Goal: Find contact information: Find contact information

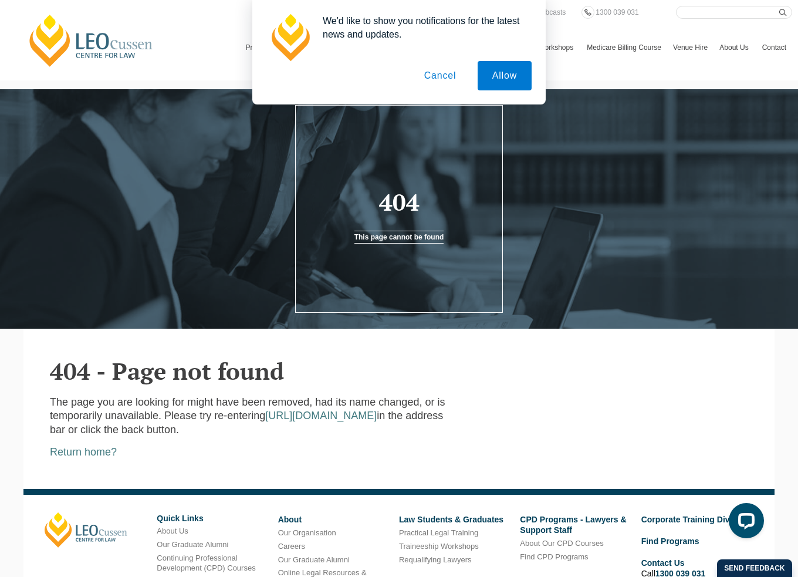
click at [439, 80] on button "Cancel" at bounding box center [440, 75] width 62 height 29
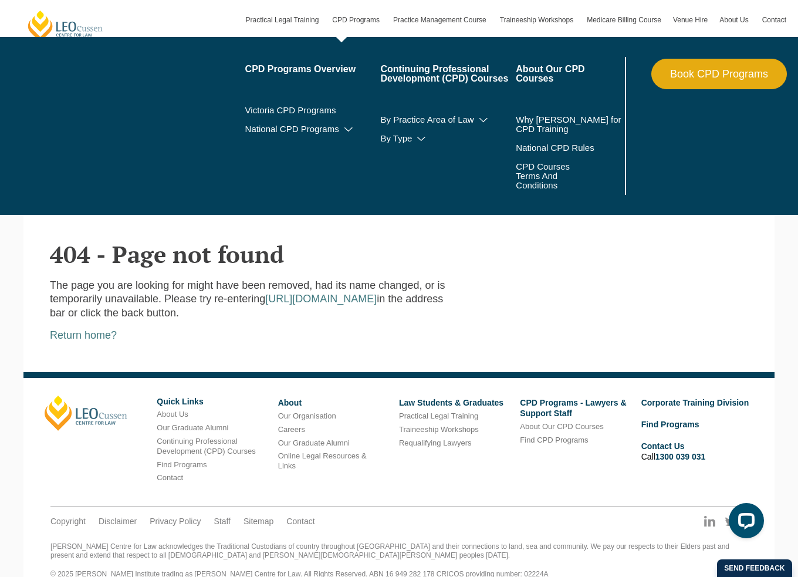
scroll to position [117, 0]
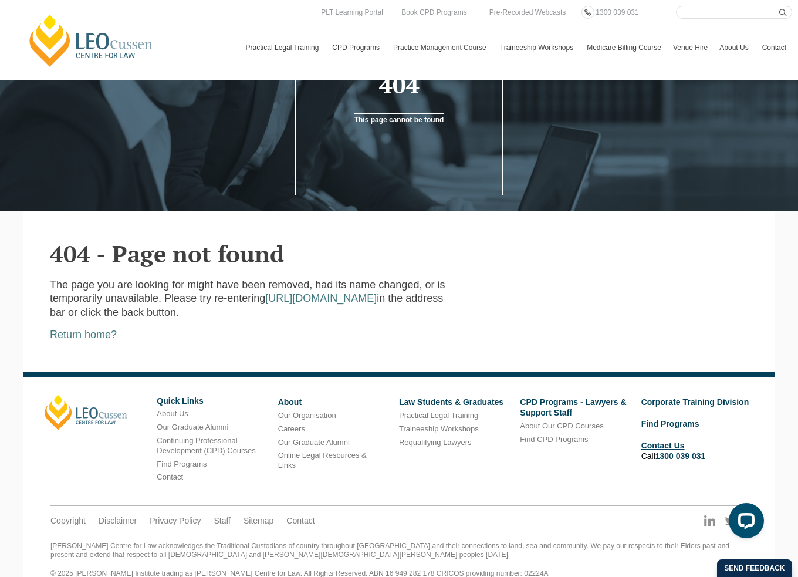
click at [676, 448] on link "Contact Us" at bounding box center [662, 445] width 43 height 9
